Goal: Task Accomplishment & Management: Use online tool/utility

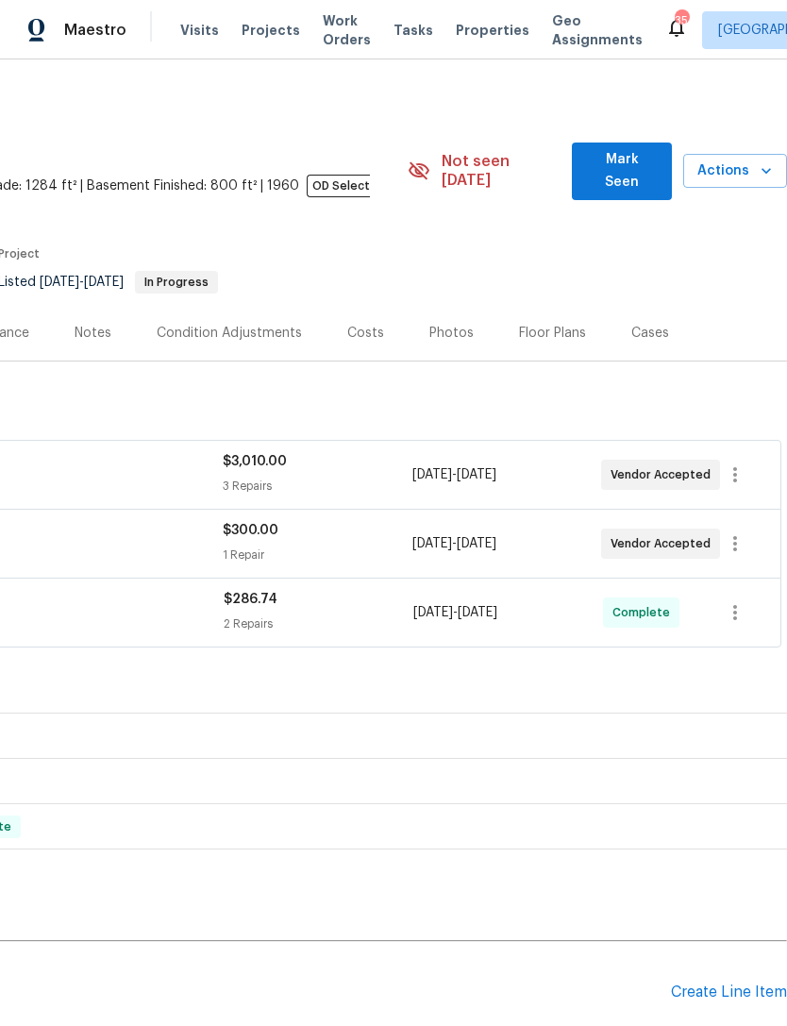
scroll to position [0, 279]
click at [6, 822] on div "RENOVATION [DATE] - [DATE] Complete" at bounding box center [254, 826] width 1066 height 45
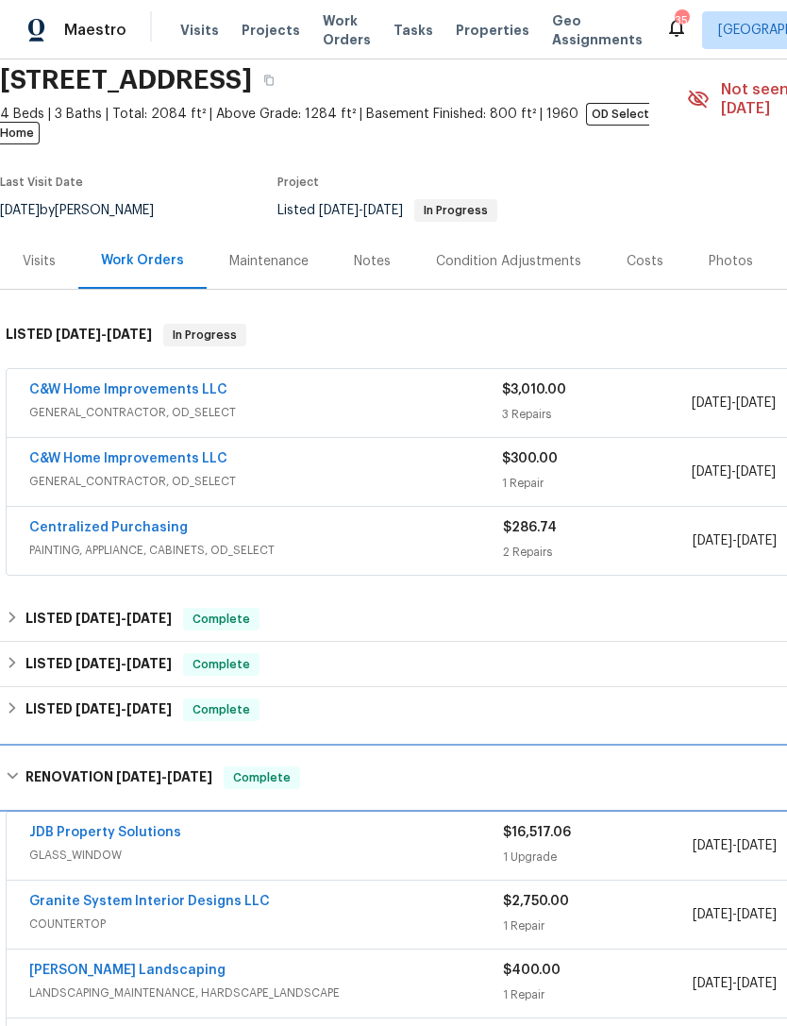
scroll to position [73, 0]
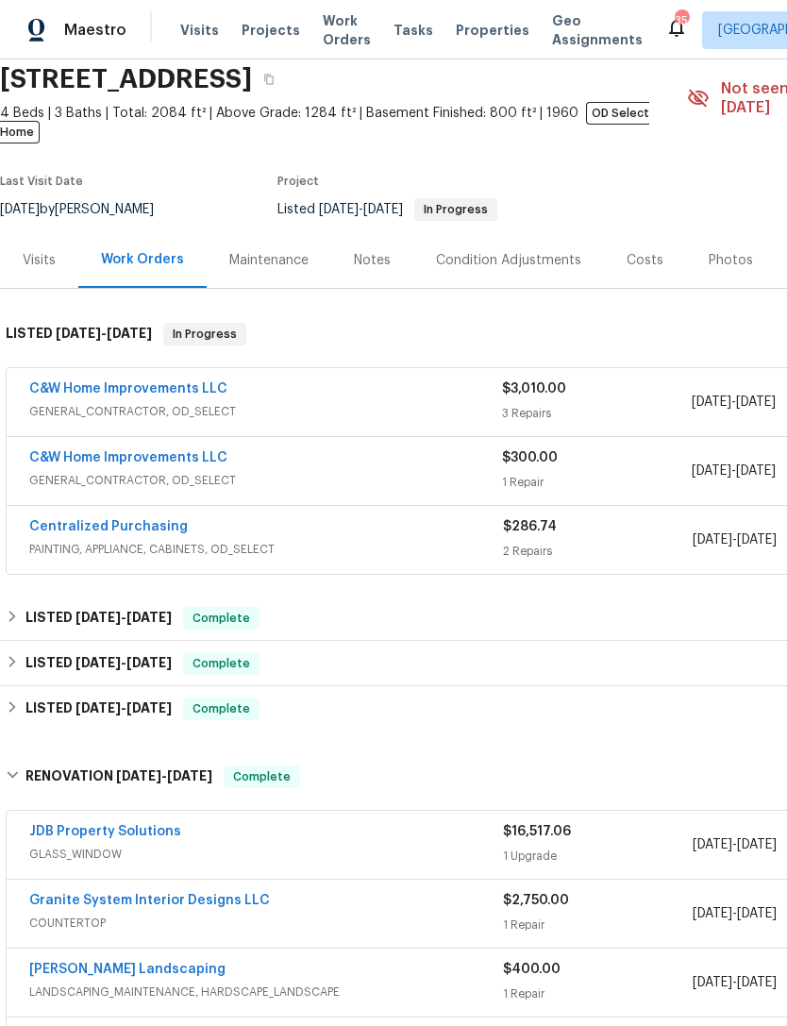
click at [337, 402] on span "GENERAL_CONTRACTOR, OD_SELECT" at bounding box center [265, 411] width 473 height 19
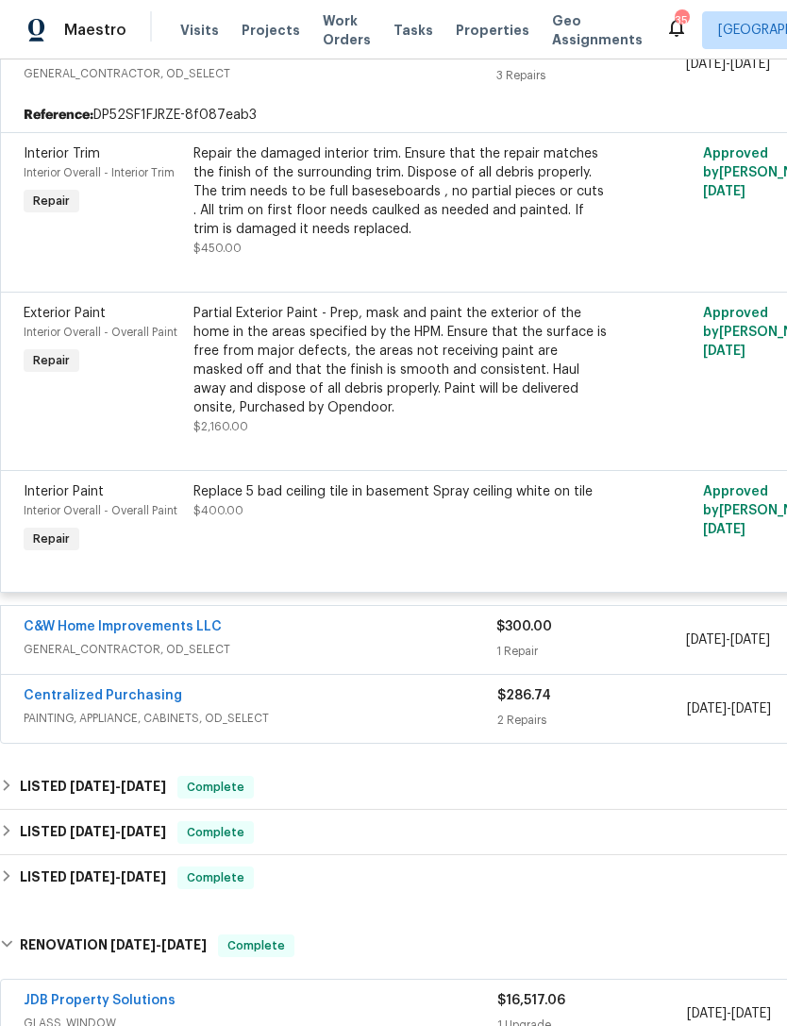
scroll to position [427, 7]
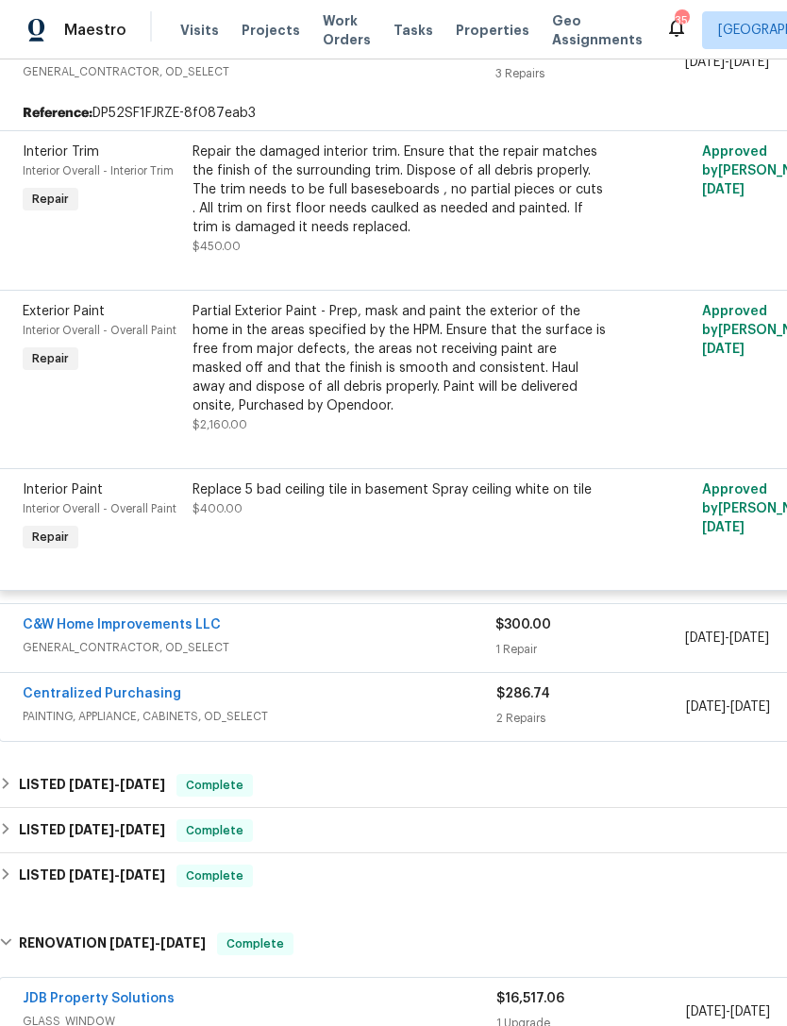
click at [322, 638] on span "GENERAL_CONTRACTOR, OD_SELECT" at bounding box center [259, 647] width 473 height 19
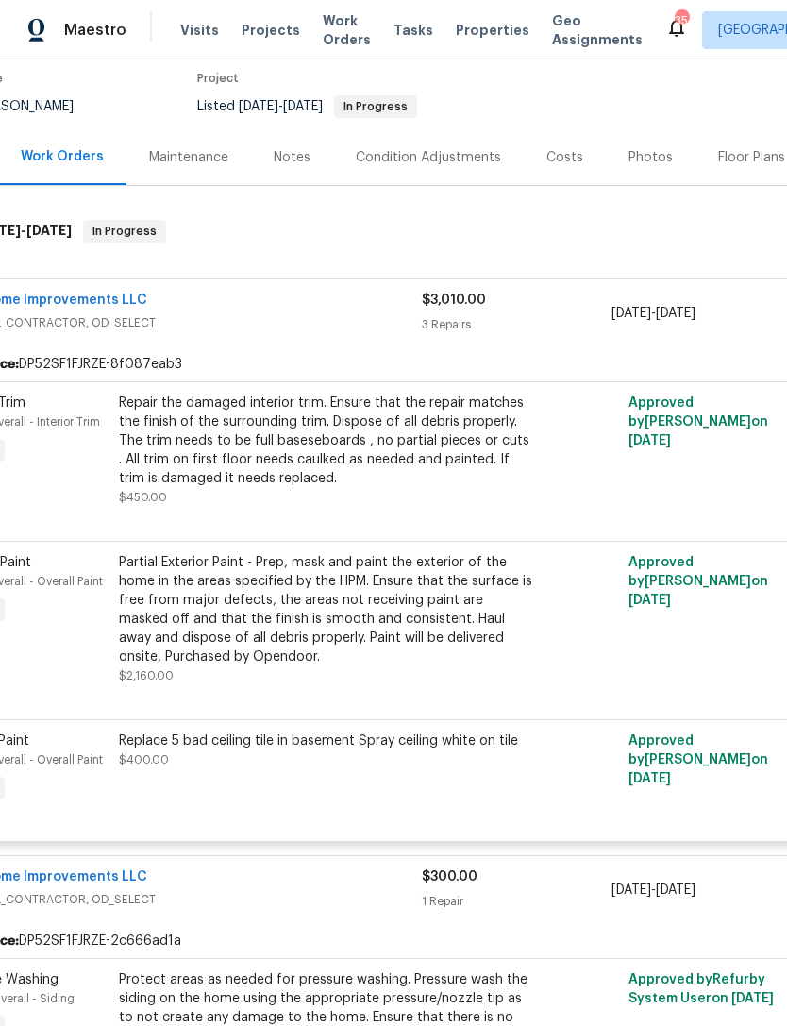
scroll to position [173, 105]
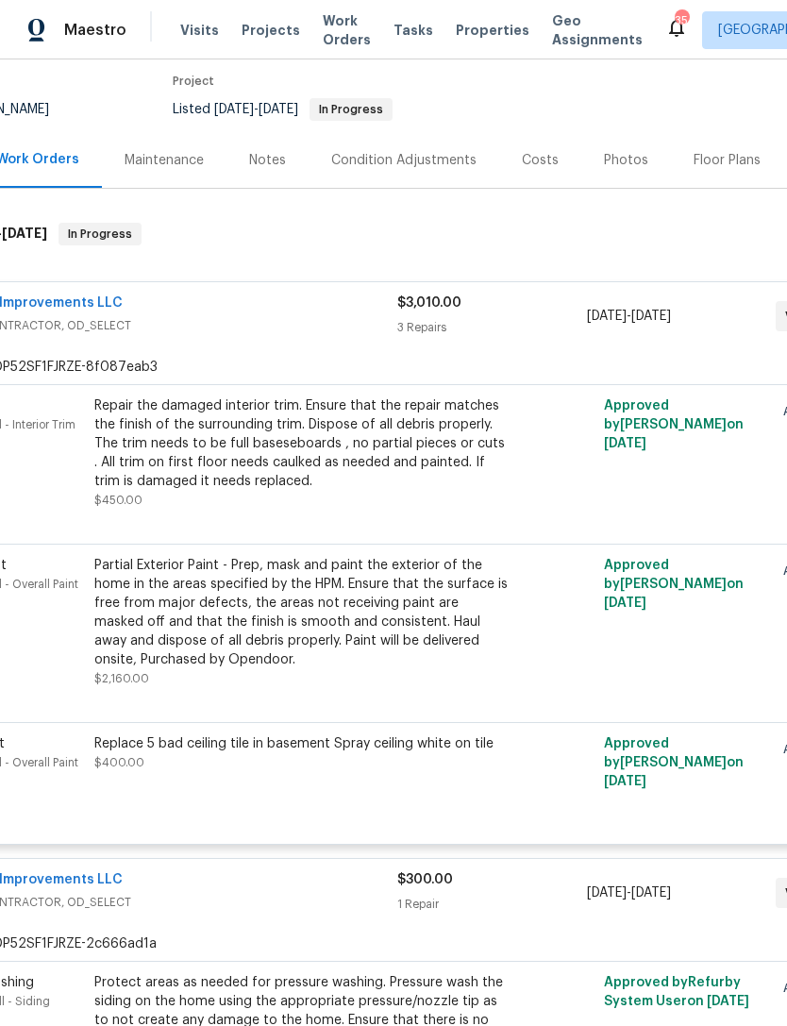
click at [325, 420] on div "Repair the damaged interior trim. Ensure that the repair matches the finish of …" at bounding box center [300, 443] width 413 height 94
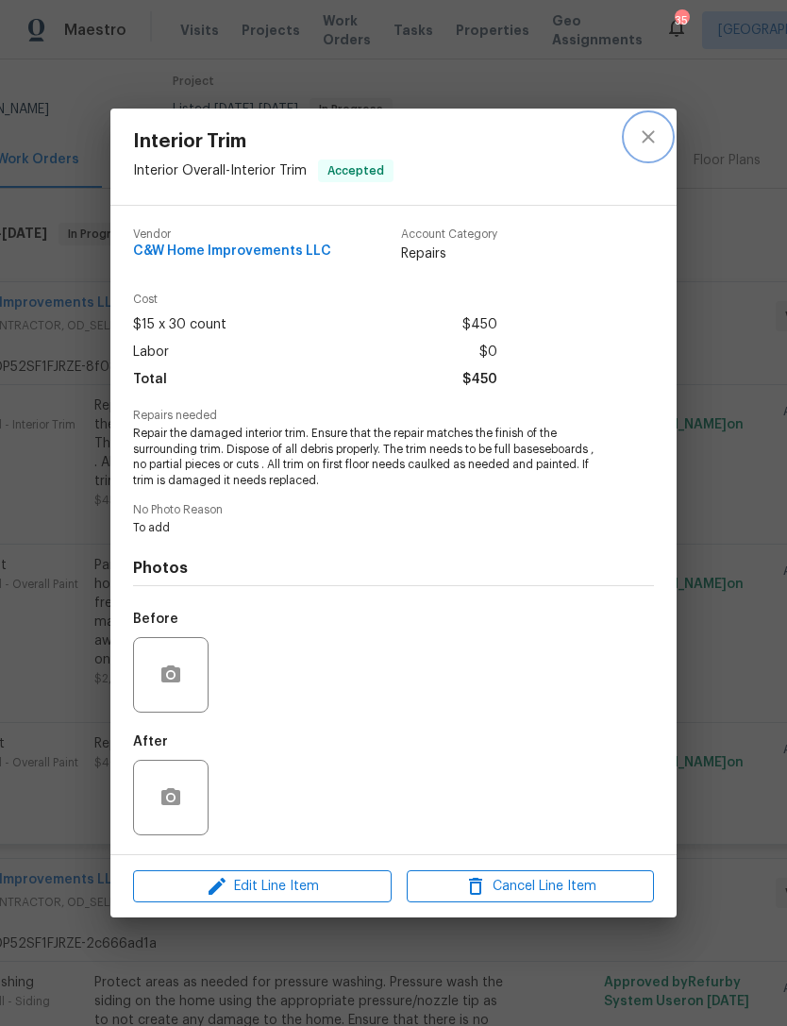
click at [666, 131] on button "close" at bounding box center [648, 136] width 45 height 45
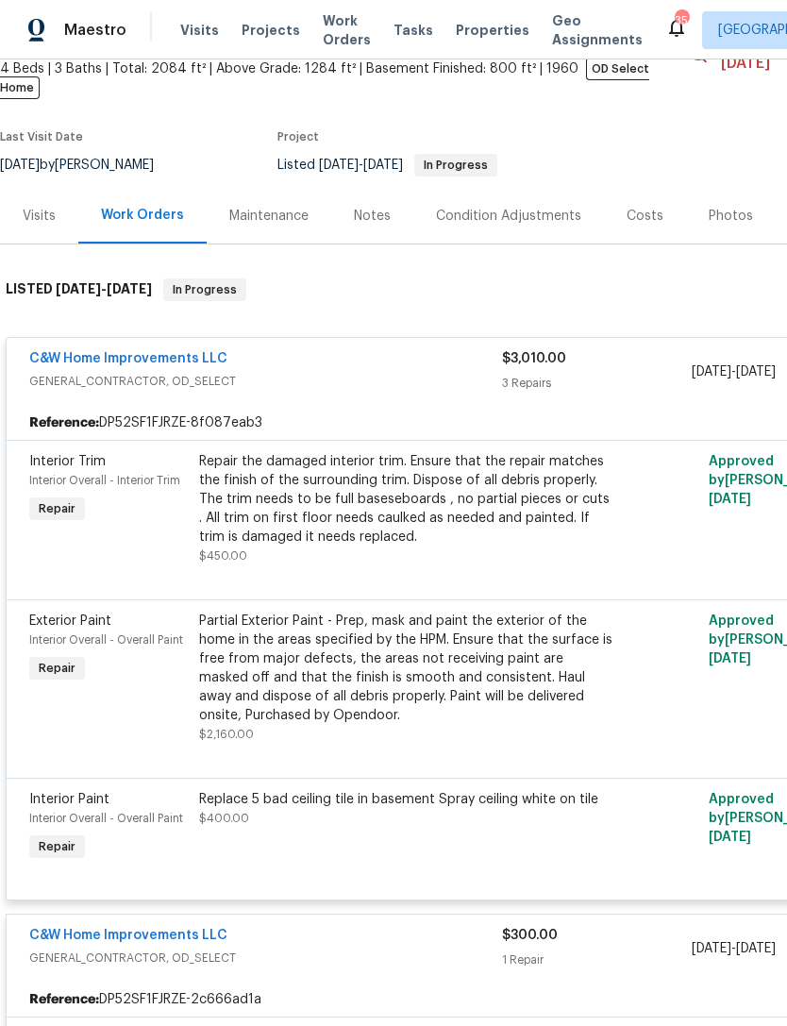
scroll to position [116, 0]
click at [354, 377] on div "C&W Home Improvements LLC GENERAL_CONTRACTOR, OD_SELECT" at bounding box center [265, 372] width 473 height 45
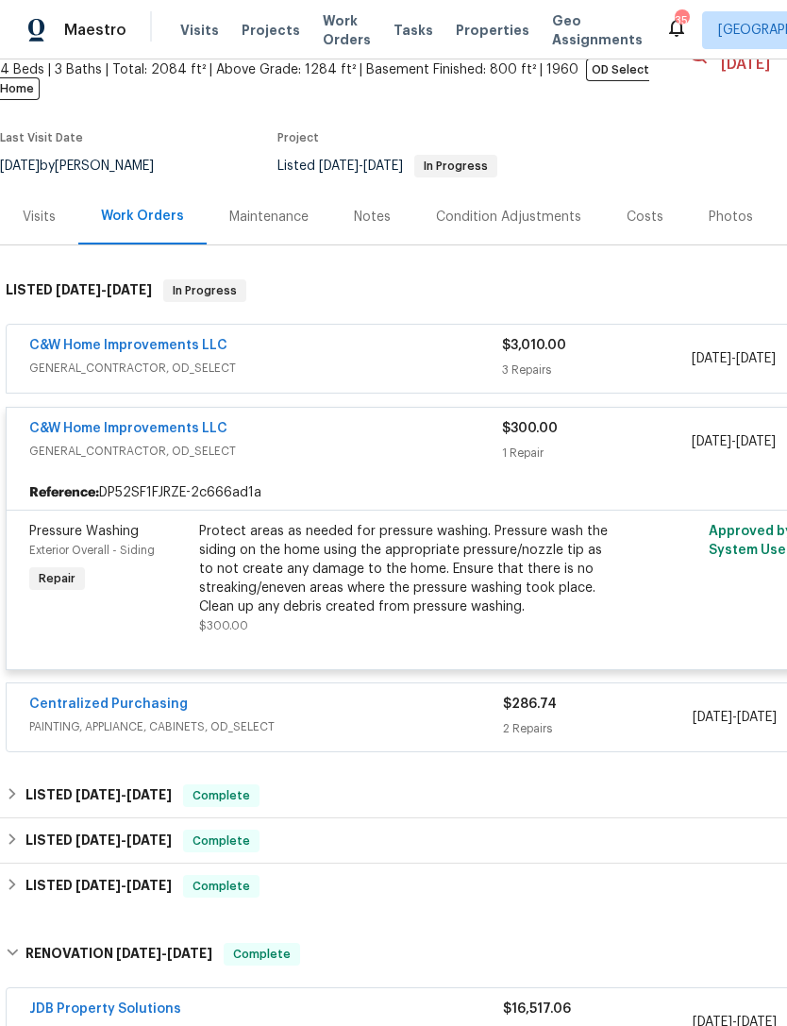
click at [421, 476] on div "Reference: DP52SF1FJRZE-2c666ad1a" at bounding box center [533, 493] width 1053 height 34
click at [347, 339] on div "C&W Home Improvements LLC" at bounding box center [265, 347] width 473 height 23
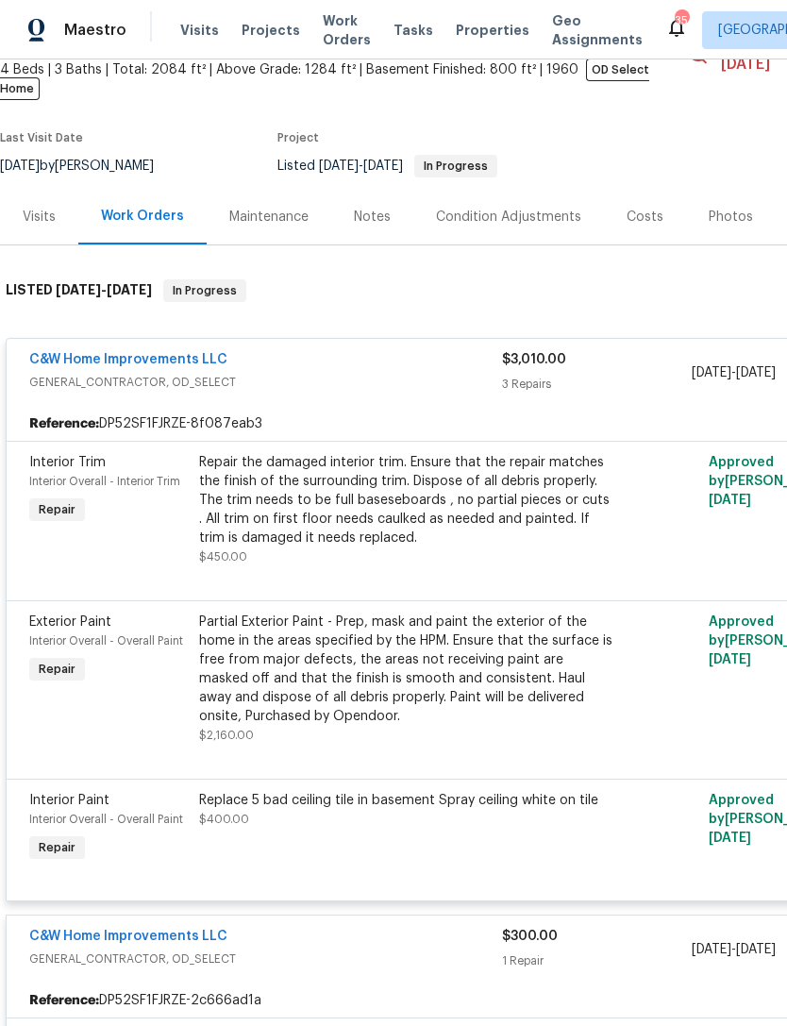
click at [395, 484] on div "Repair the damaged interior trim. Ensure that the repair matches the finish of …" at bounding box center [405, 500] width 413 height 94
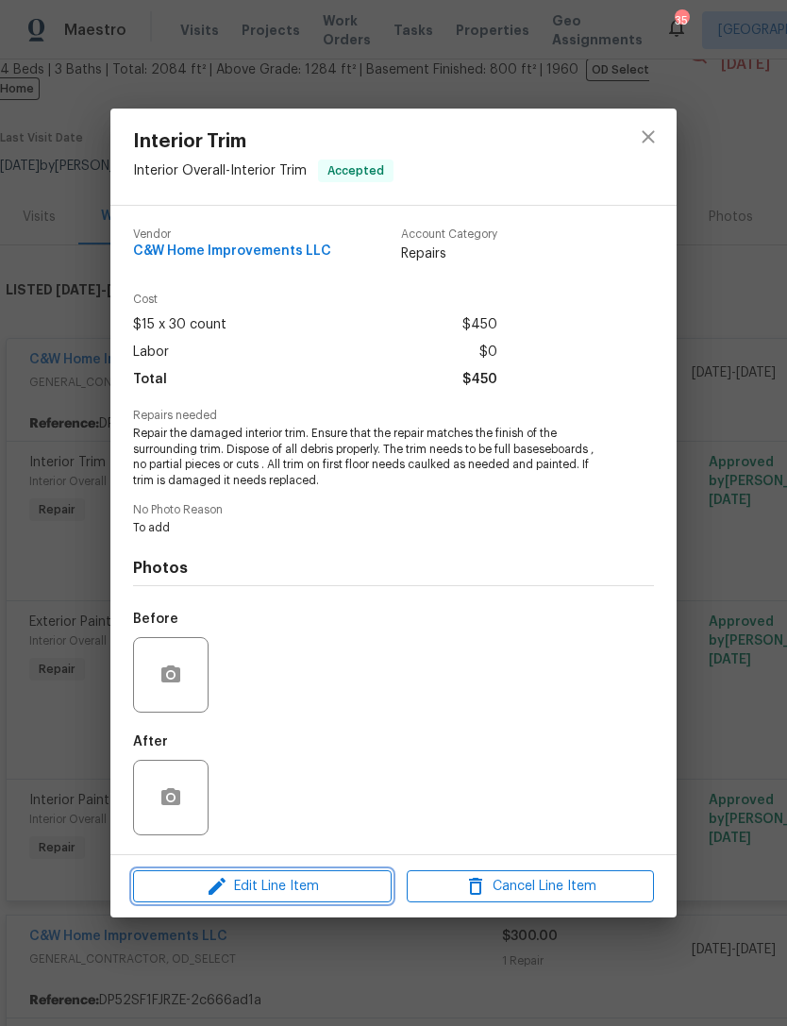
click at [293, 893] on span "Edit Line Item" at bounding box center [262, 887] width 247 height 24
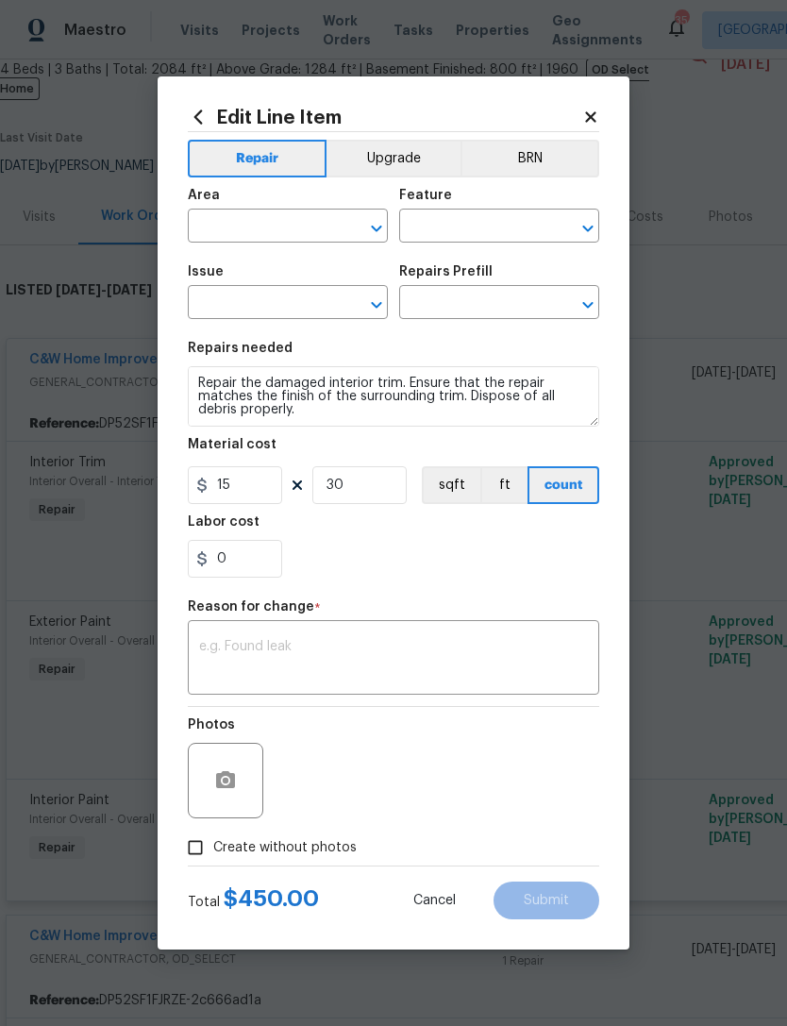
type input "Interior Overall"
type input "Interior Trim"
type input "Repair Interior Trim $15.00"
click at [384, 487] on input "30" at bounding box center [359, 485] width 94 height 38
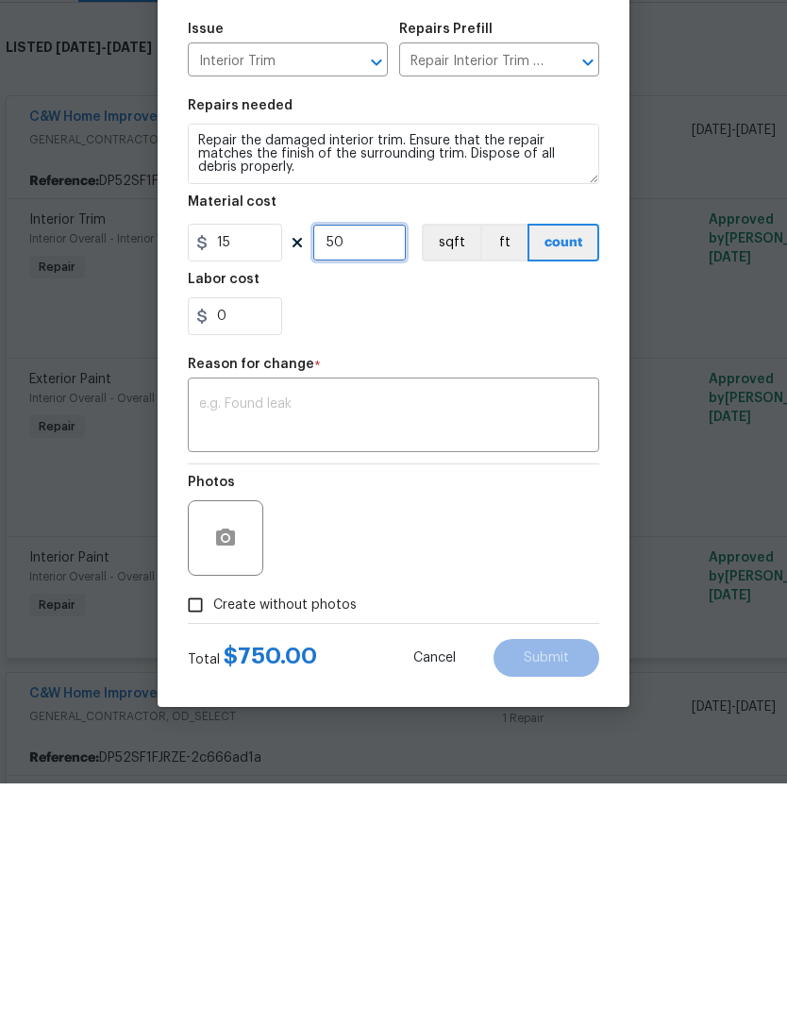
type input "50"
click at [458, 707] on div "Photos" at bounding box center [393, 768] width 411 height 123
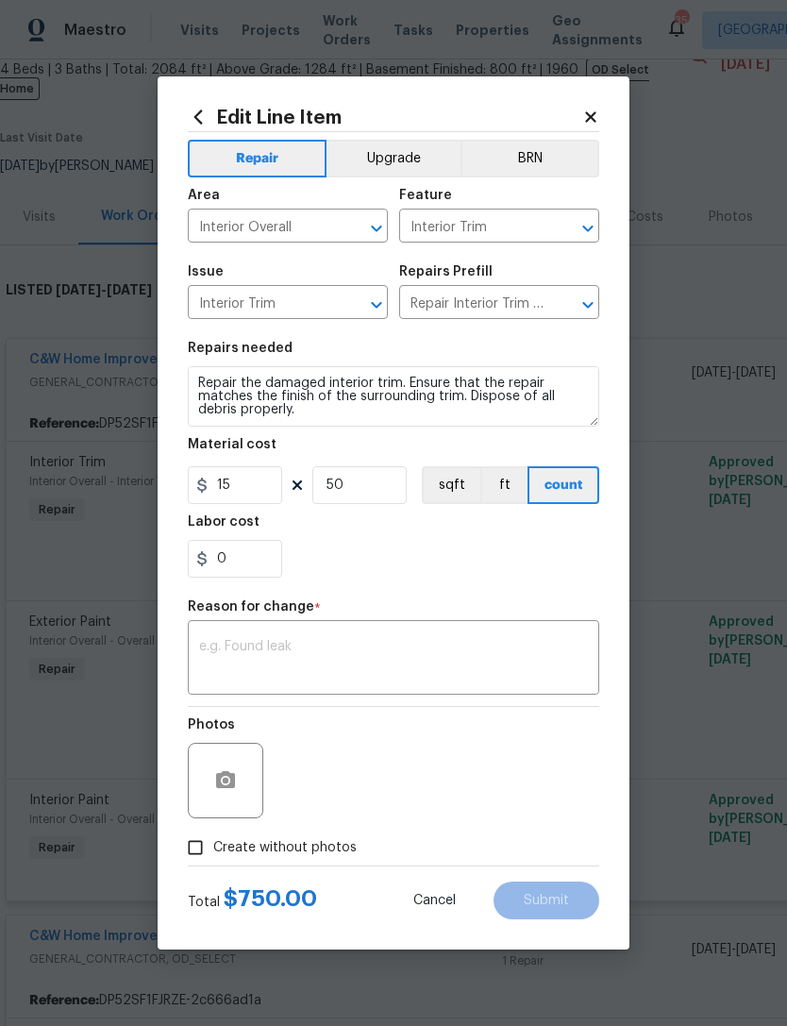
click at [200, 839] on input "Create without photos" at bounding box center [195, 847] width 36 height 36
checkbox input "true"
click at [292, 647] on textarea at bounding box center [393, 660] width 389 height 40
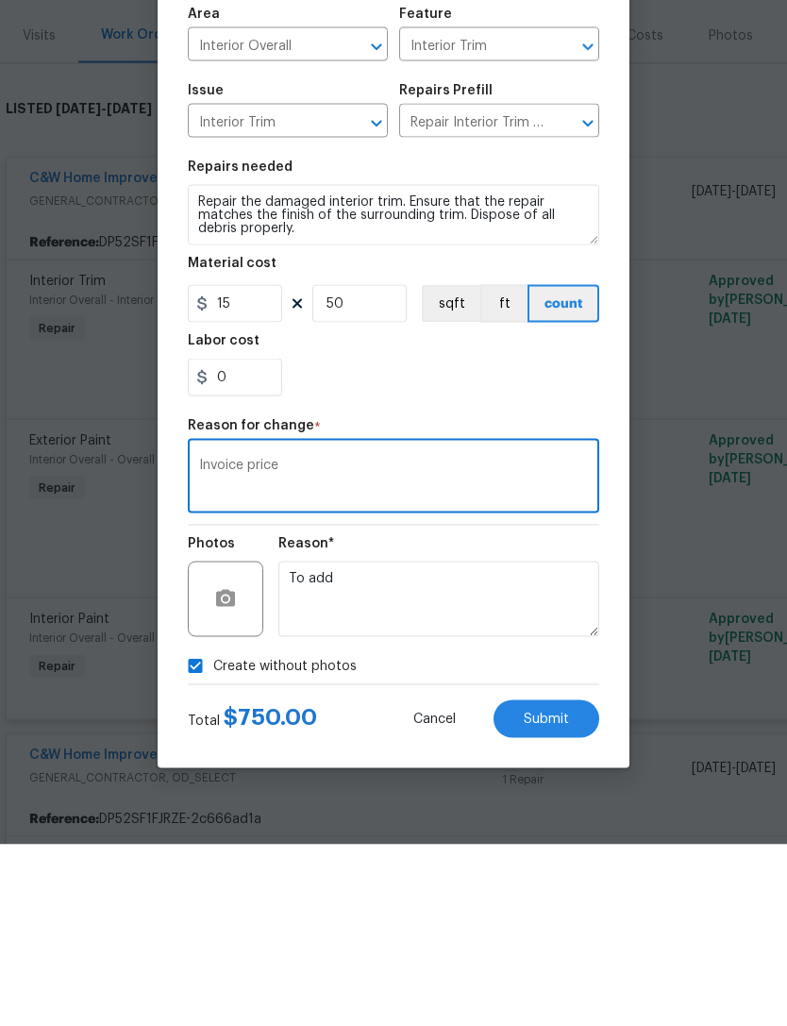
type textarea "Invoice price"
click at [372, 466] on input "50" at bounding box center [359, 485] width 94 height 38
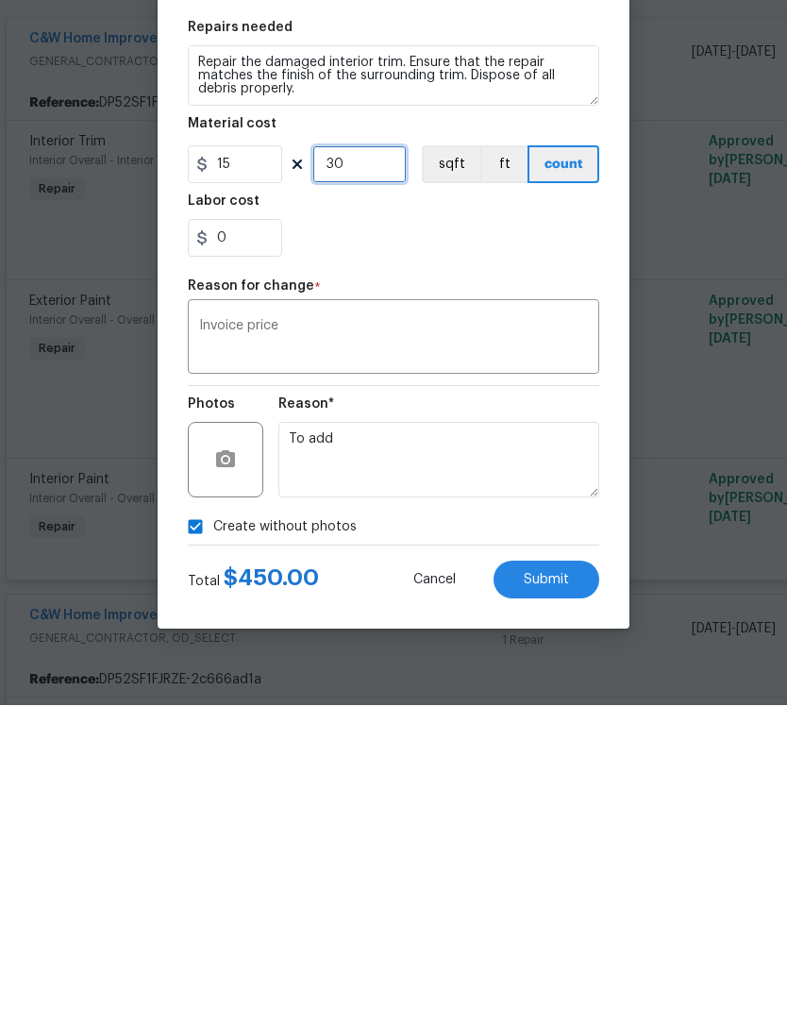
type input "30"
click at [555, 894] on span "Submit" at bounding box center [546, 901] width 45 height 14
